Goal: Task Accomplishment & Management: Use online tool/utility

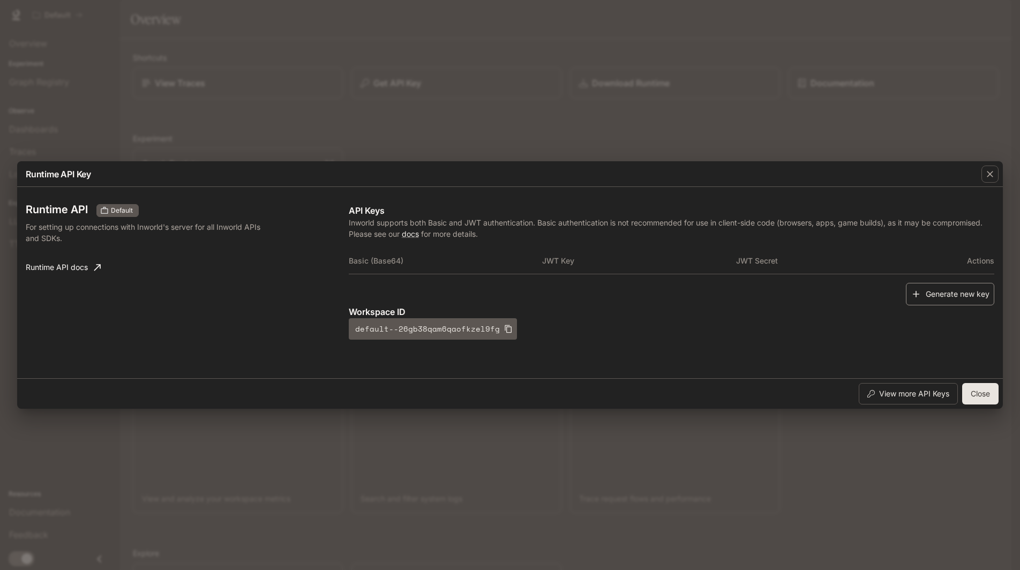
click at [955, 294] on button "Generate new key" at bounding box center [950, 294] width 88 height 23
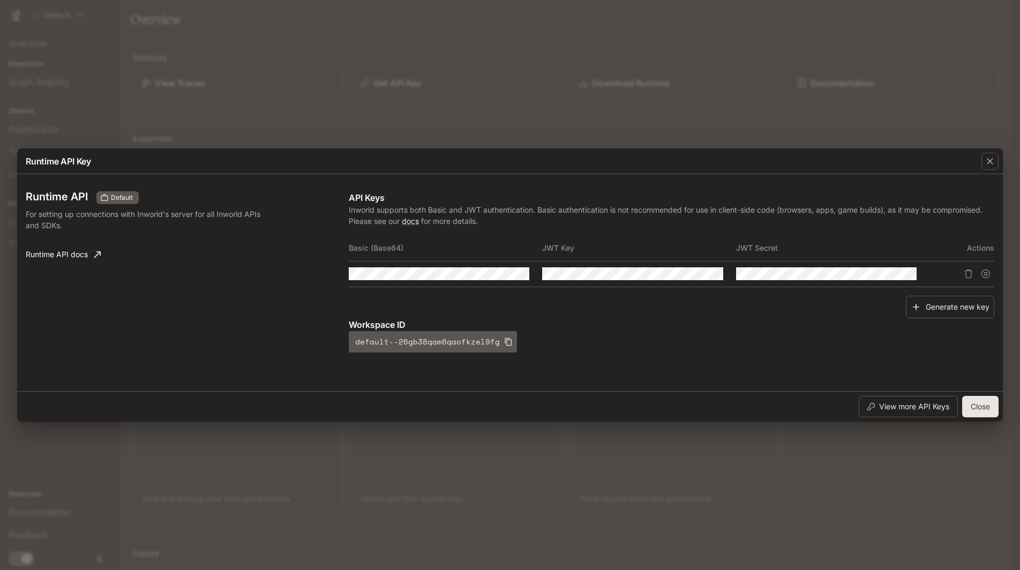
click at [745, 206] on p "Inworld supports both Basic and JWT authentication. Basic authentication is not…" at bounding box center [671, 215] width 645 height 22
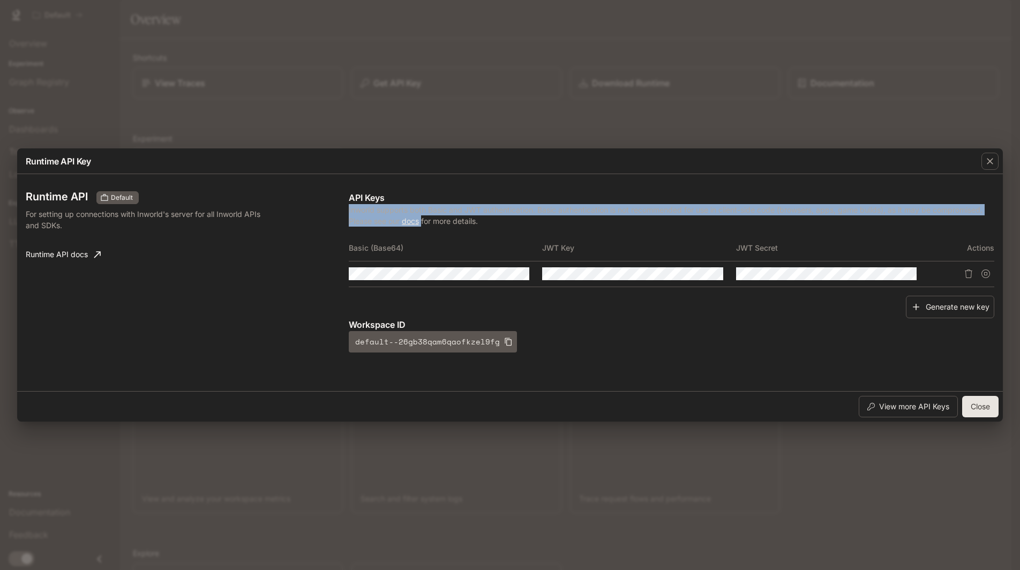
click at [745, 206] on p "Inworld supports both Basic and JWT authentication. Basic authentication is not…" at bounding box center [671, 215] width 645 height 22
click at [762, 215] on p "Inworld supports both Basic and JWT authentication. Basic authentication is not…" at bounding box center [671, 215] width 645 height 22
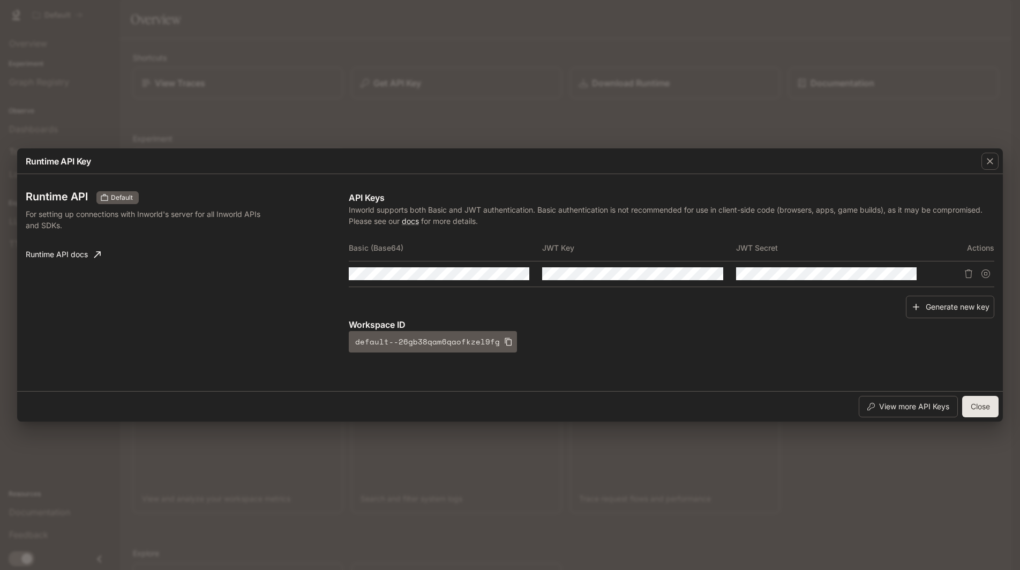
click at [551, 245] on th "JWT Key" at bounding box center [639, 248] width 194 height 26
click at [521, 275] on icon "Copy Basic (Base64)" at bounding box center [519, 273] width 7 height 9
click at [501, 275] on icon "button" at bounding box center [501, 274] width 9 height 6
